Goal: Task Accomplishment & Management: Manage account settings

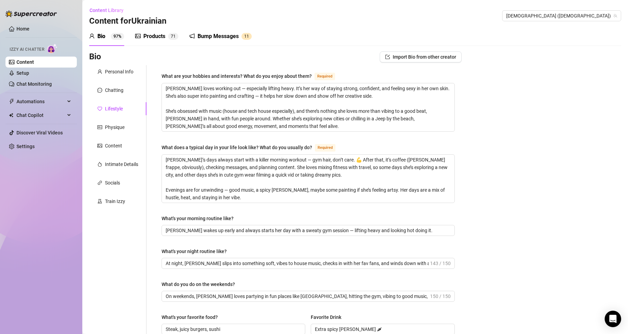
click at [34, 62] on link "Content" at bounding box center [24, 61] width 17 height 5
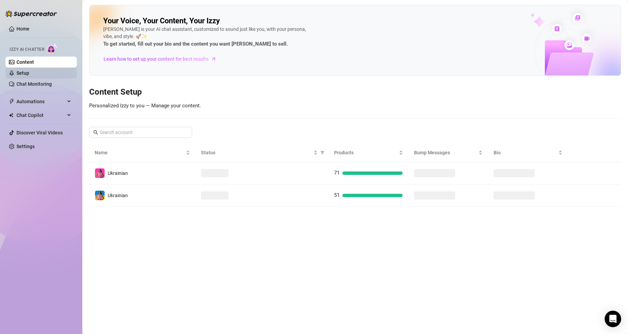
click at [29, 73] on link "Setup" at bounding box center [22, 72] width 13 height 5
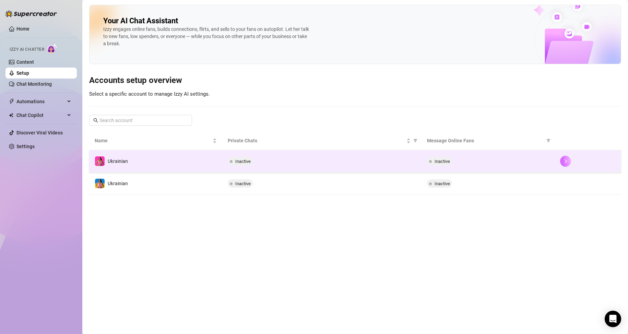
click at [565, 161] on icon "right" at bounding box center [565, 161] width 5 height 5
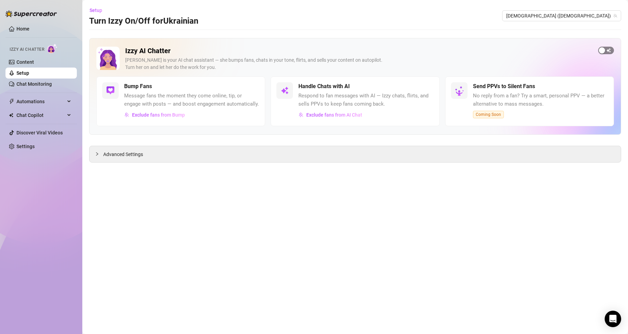
click at [608, 53] on span "button" at bounding box center [606, 51] width 16 height 8
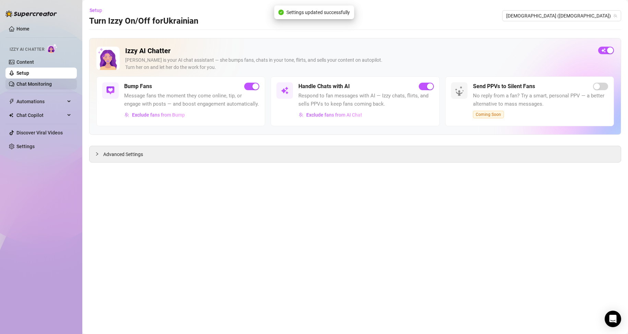
click at [52, 81] on link "Chat Monitoring" at bounding box center [33, 83] width 35 height 5
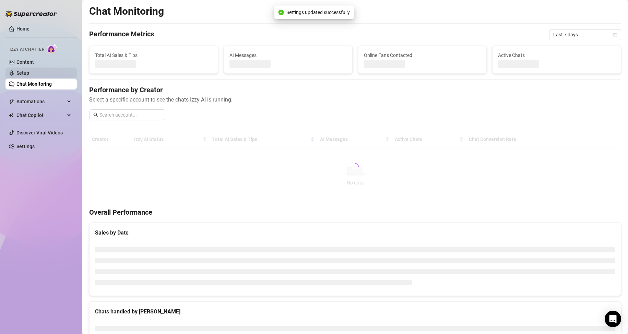
click at [29, 74] on link "Setup" at bounding box center [22, 72] width 13 height 5
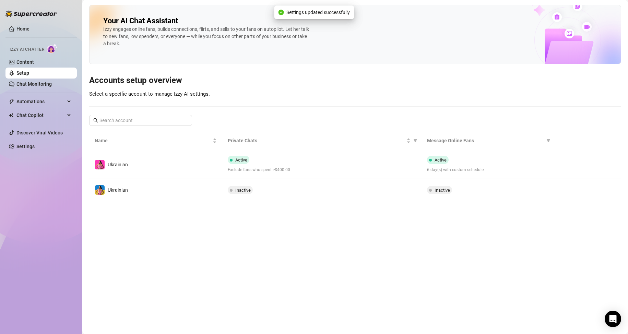
click at [564, 193] on button "button" at bounding box center [565, 190] width 11 height 11
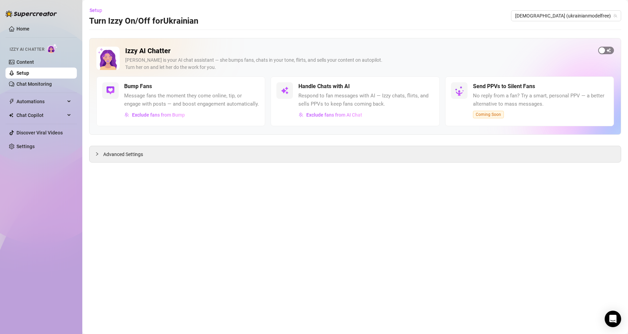
click at [606, 50] on span "button" at bounding box center [606, 51] width 16 height 8
